Goal: Communication & Community: Answer question/provide support

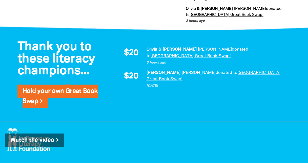
scroll to position [278, 0]
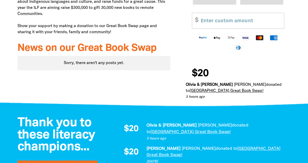
click at [247, 89] on link "[GEOGRAPHIC_DATA] Great Book Swap!" at bounding box center [226, 91] width 74 height 4
click at [245, 83] on em "[PERSON_NAME]" at bounding box center [249, 85] width 32 height 4
click at [231, 83] on em "Olivia & [PERSON_NAME]" at bounding box center [208, 85] width 47 height 4
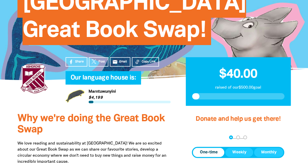
scroll to position [0, 0]
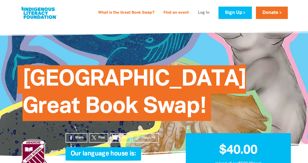
click at [209, 12] on link "Log In" at bounding box center [203, 13] width 17 height 8
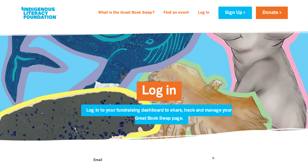
type input "[EMAIL_ADDRESS][DOMAIN_NAME]"
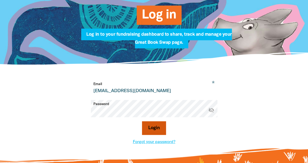
click at [153, 131] on button "Login" at bounding box center [154, 128] width 24 height 14
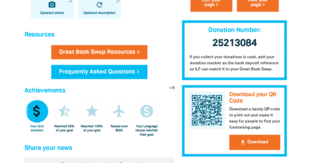
scroll to position [329, 0]
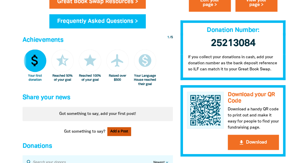
click at [122, 134] on button "Add a Post" at bounding box center [119, 131] width 24 height 9
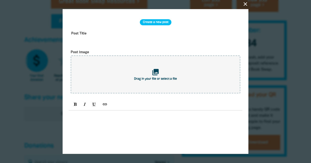
click at [111, 31] on input "text" at bounding box center [156, 37] width 174 height 16
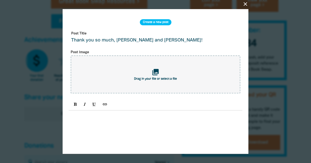
scroll to position [34, 0]
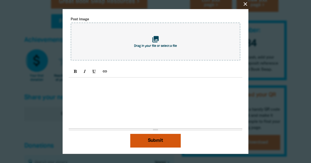
type input "Thank you so much, [PERSON_NAME] and [PERSON_NAME]!"
drag, startPoint x: 163, startPoint y: 141, endPoint x: 166, endPoint y: 140, distance: 3.2
click at [162, 141] on button "Submit" at bounding box center [155, 141] width 51 height 14
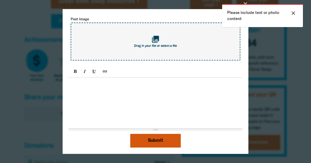
scroll to position [0, 0]
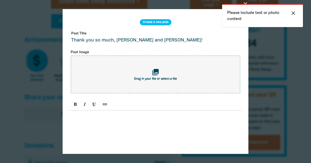
click at [141, 39] on input "Thank you so much, [PERSON_NAME] and [PERSON_NAME]!" at bounding box center [156, 37] width 174 height 16
drag, startPoint x: 158, startPoint y: 42, endPoint x: 72, endPoint y: 42, distance: 85.5
click at [72, 42] on input "Thank you so much, [PERSON_NAME] and [PERSON_NAME]!" at bounding box center [156, 37] width 174 height 16
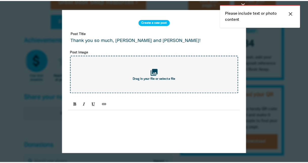
scroll to position [34, 0]
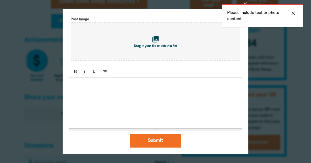
click at [104, 111] on div at bounding box center [156, 103] width 174 height 51
paste div
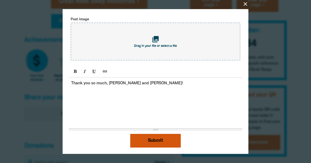
click at [156, 139] on button "Submit" at bounding box center [155, 141] width 51 height 14
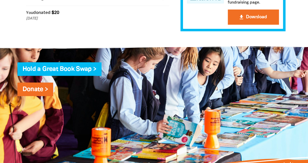
scroll to position [480, 0]
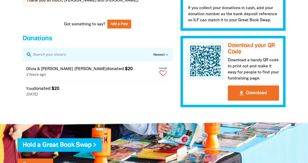
click at [164, 70] on icon "Paginated content" at bounding box center [162, 73] width 7 height 6
type textarea "Thanks [PERSON_NAME] & [PERSON_NAME] for your donation!"
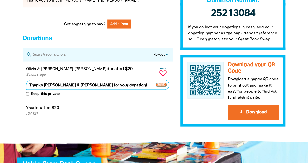
drag, startPoint x: 162, startPoint y: 79, endPoint x: 166, endPoint y: 86, distance: 8.8
click at [162, 83] on span "Send" at bounding box center [160, 85] width 11 height 4
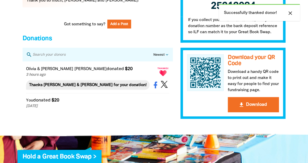
click at [94, 103] on p "[DATE]" at bounding box center [90, 106] width 129 height 6
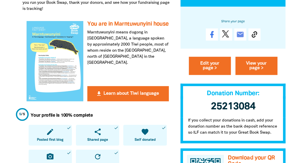
scroll to position [0, 0]
